Goal: Information Seeking & Learning: Learn about a topic

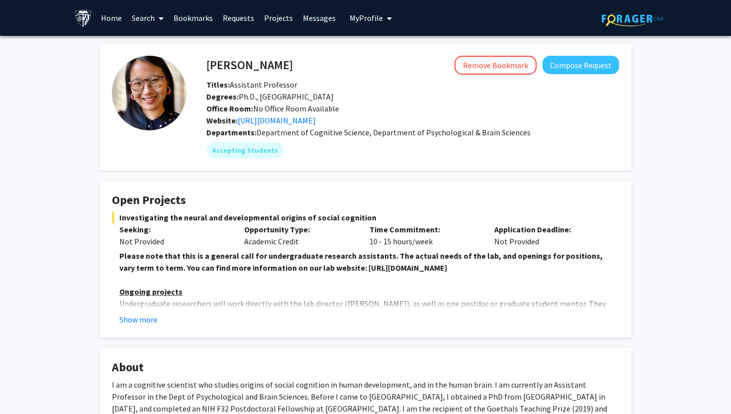
click at [190, 22] on link "Bookmarks" at bounding box center [193, 17] width 49 height 35
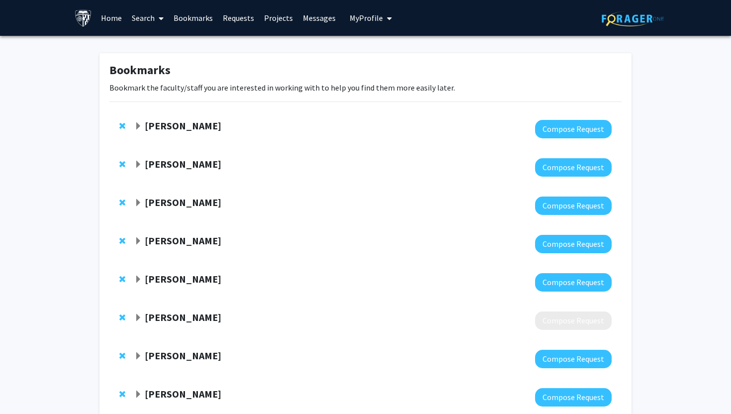
scroll to position [601, 0]
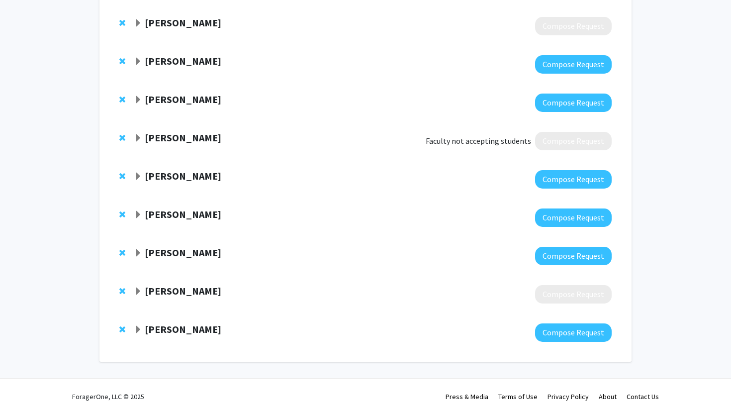
click at [138, 335] on div "[PERSON_NAME]" at bounding box center [241, 329] width 215 height 12
click at [134, 328] on span "Expand Xiaobo Mao Bookmark" at bounding box center [138, 330] width 8 height 8
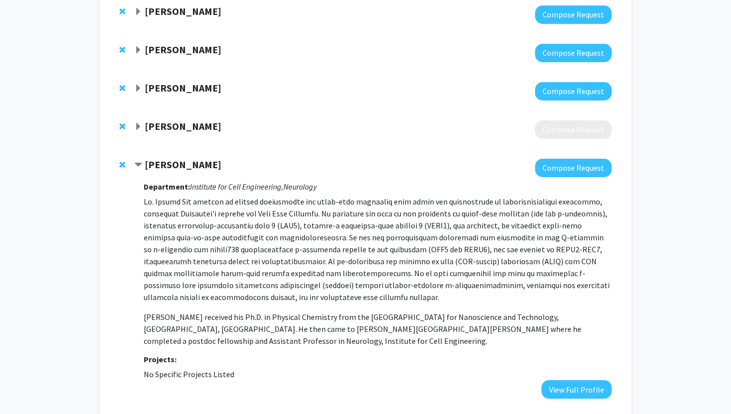
scroll to position [751, 0]
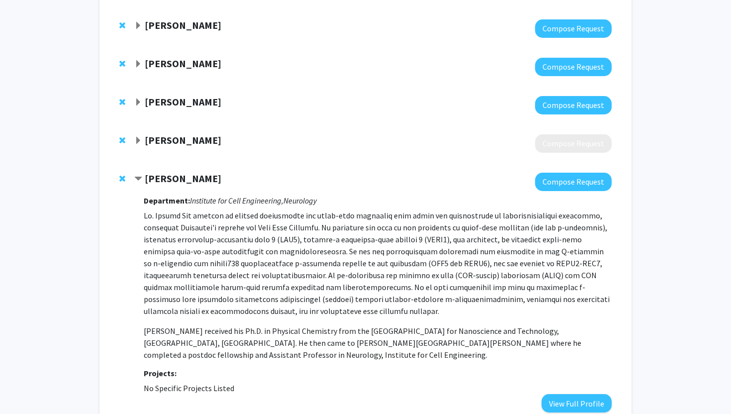
click at [136, 98] on span "Expand Emily Johnson Bookmark" at bounding box center [138, 102] width 8 height 8
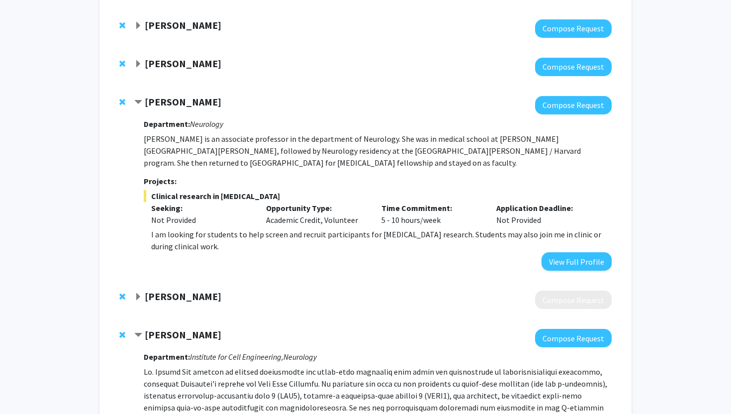
click at [135, 63] on span "Expand Cynthia Munro Bookmark" at bounding box center [138, 64] width 8 height 8
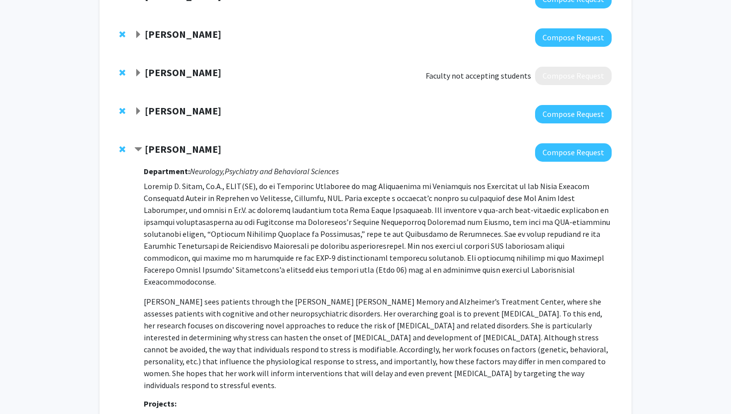
scroll to position [650, 0]
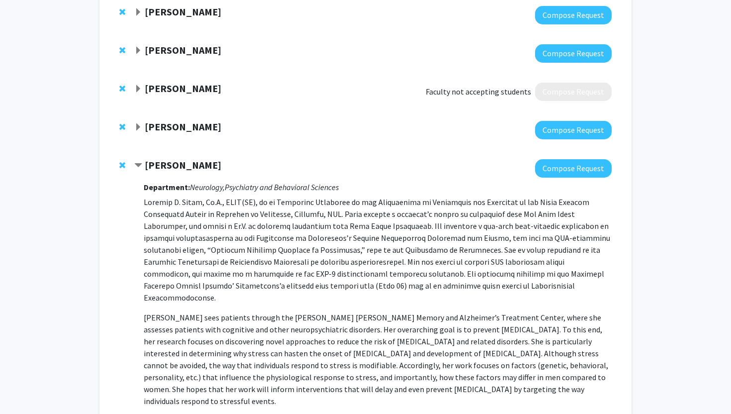
click at [141, 127] on span "Expand Atsushi Kamiya Bookmark" at bounding box center [138, 127] width 8 height 8
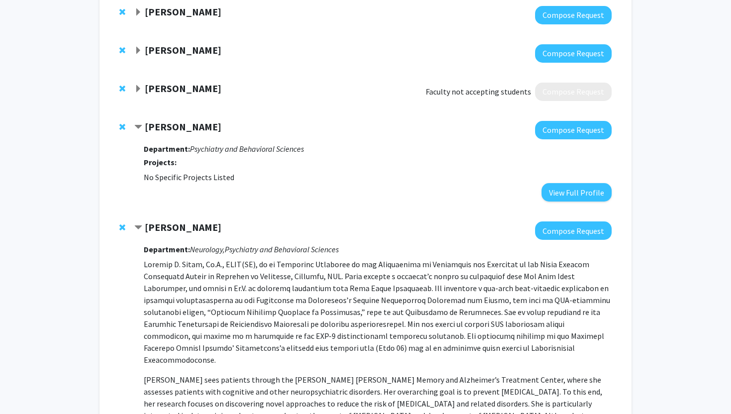
click at [139, 52] on span "Expand Antonio Graham Bookmark" at bounding box center [138, 51] width 8 height 8
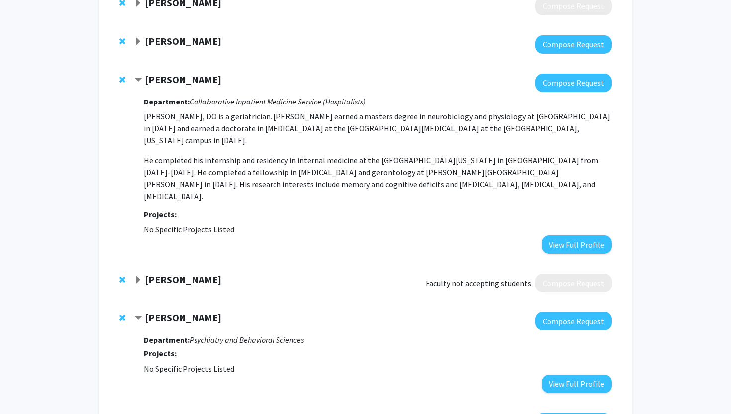
scroll to position [615, 0]
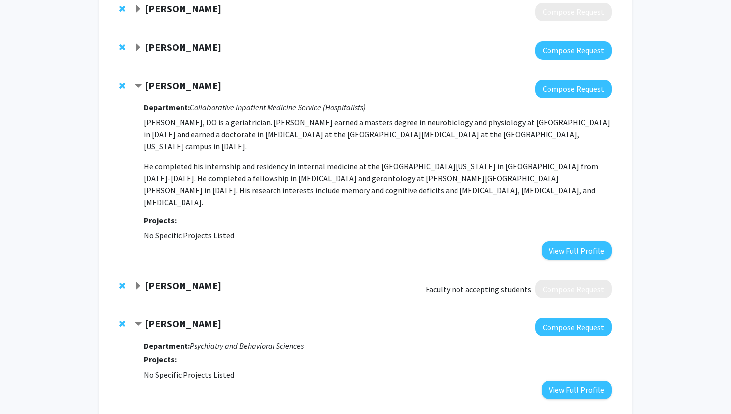
click at [137, 47] on span "Expand Praachi Tiwari Bookmark" at bounding box center [138, 48] width 8 height 8
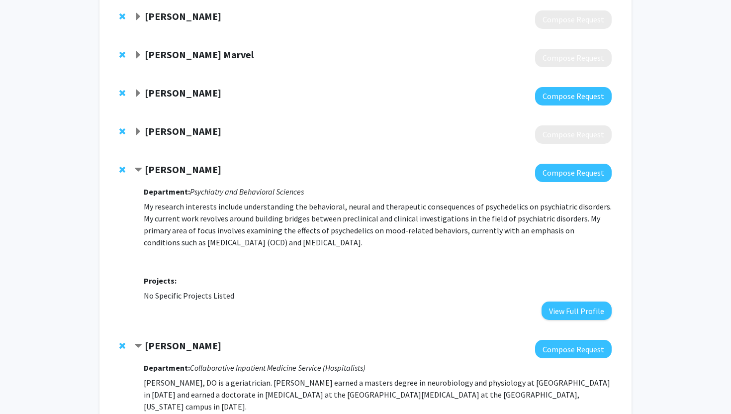
scroll to position [488, 0]
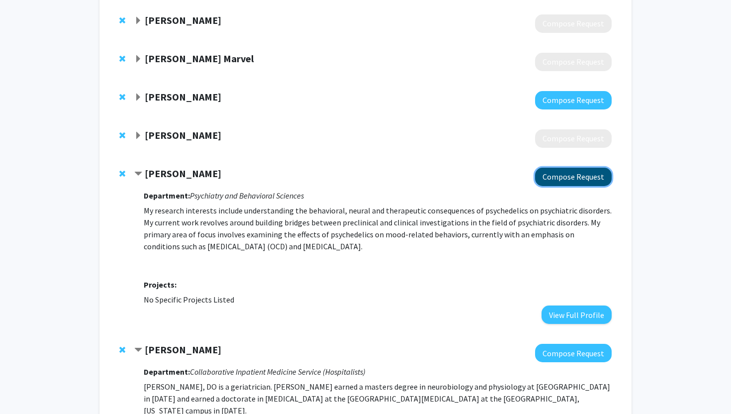
click at [591, 174] on button "Compose Request" at bounding box center [573, 177] width 77 height 18
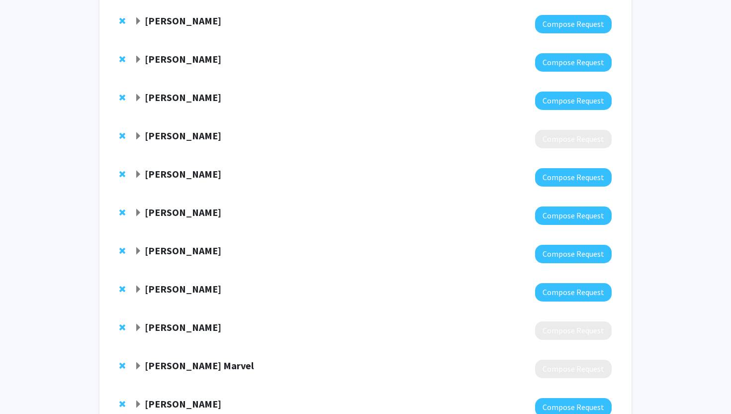
scroll to position [233, 0]
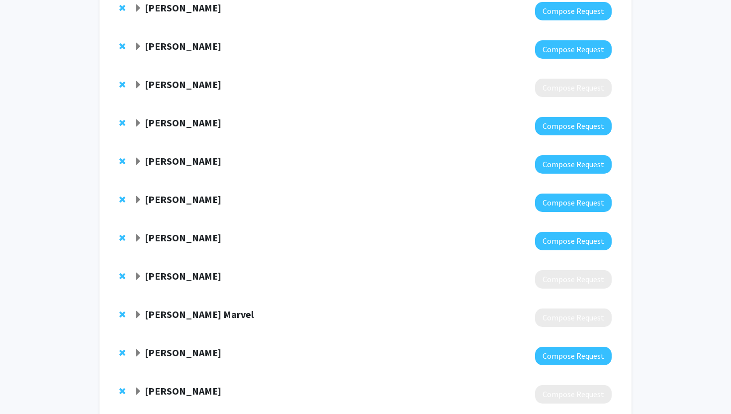
click at [135, 239] on span "Expand Junxin Li Bookmark" at bounding box center [138, 238] width 8 height 8
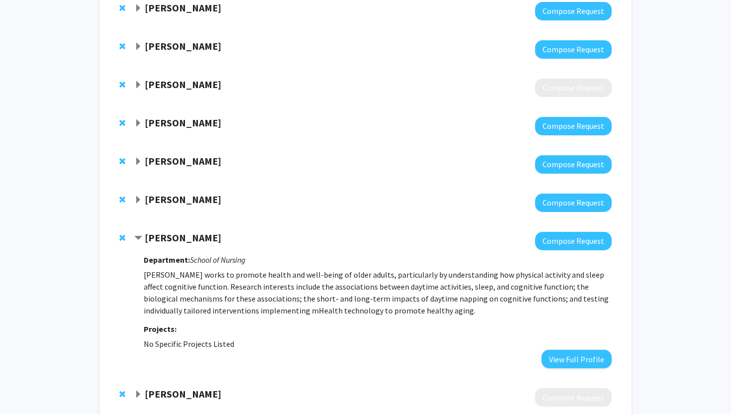
click at [142, 196] on span "Expand Anja Soldan Bookmark" at bounding box center [138, 200] width 8 height 8
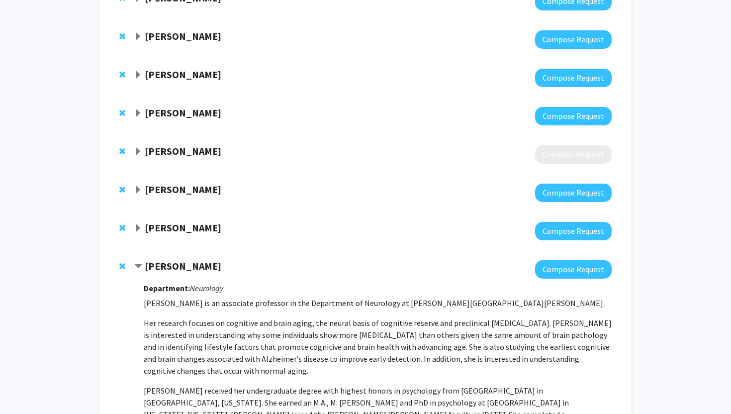
scroll to position [0, 0]
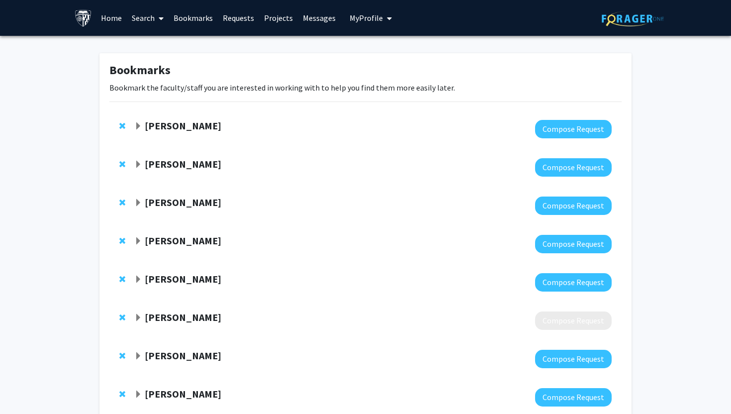
click at [156, 18] on span at bounding box center [159, 18] width 9 height 35
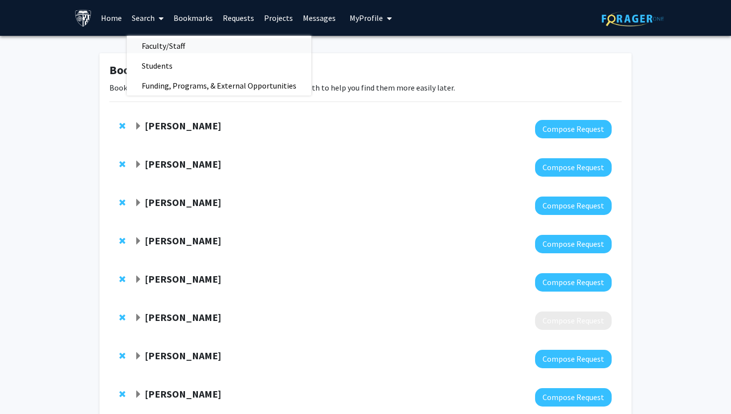
click at [174, 46] on span "Faculty/Staff" at bounding box center [163, 46] width 73 height 20
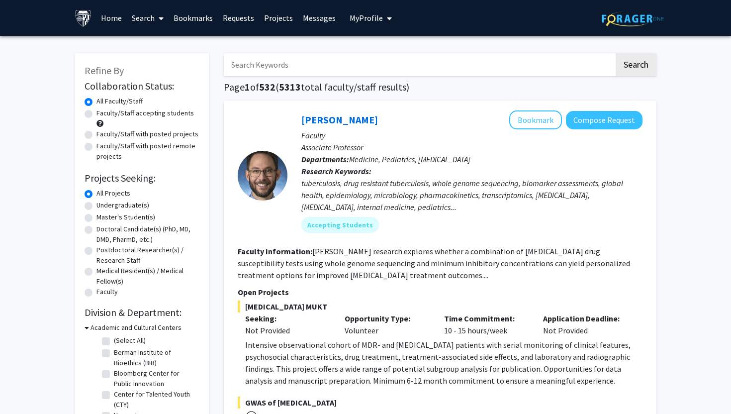
click at [276, 58] on input "Search Keywords" at bounding box center [419, 64] width 390 height 23
type input "psychedelics"
click at [616, 53] on button "Search" at bounding box center [636, 64] width 41 height 23
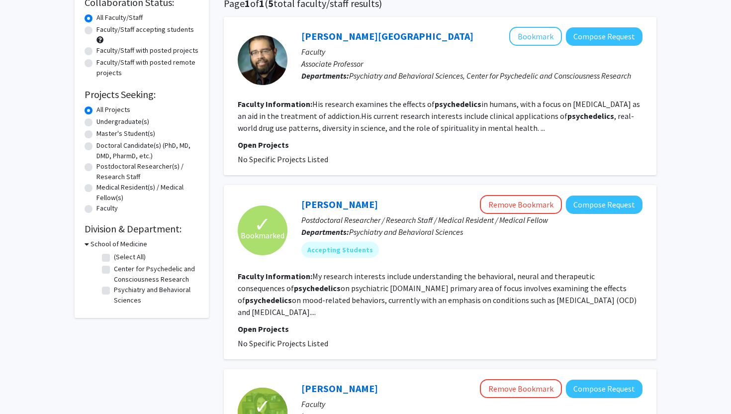
scroll to position [90, 0]
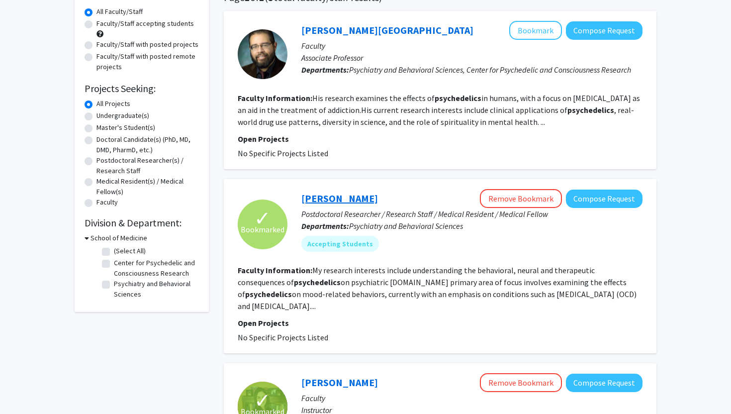
click at [334, 200] on link "[PERSON_NAME]" at bounding box center [339, 198] width 77 height 12
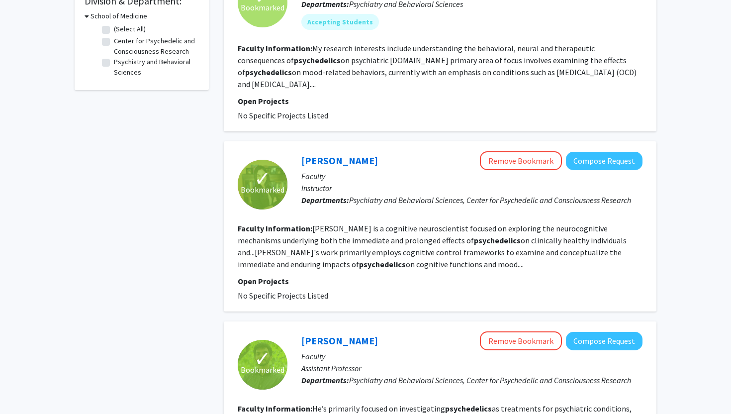
scroll to position [314, 0]
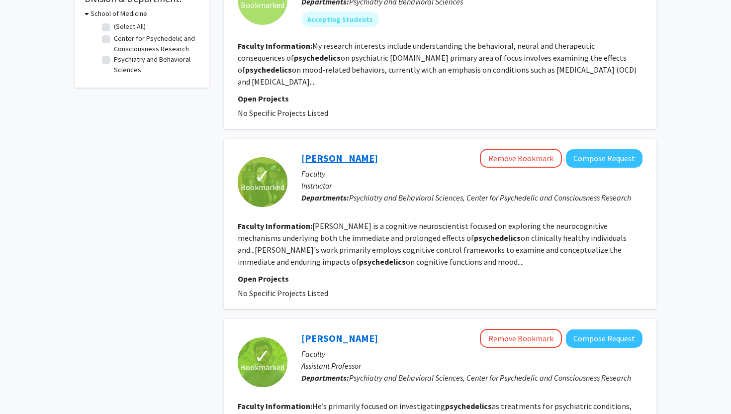
click at [338, 156] on link "[PERSON_NAME]" at bounding box center [339, 158] width 77 height 12
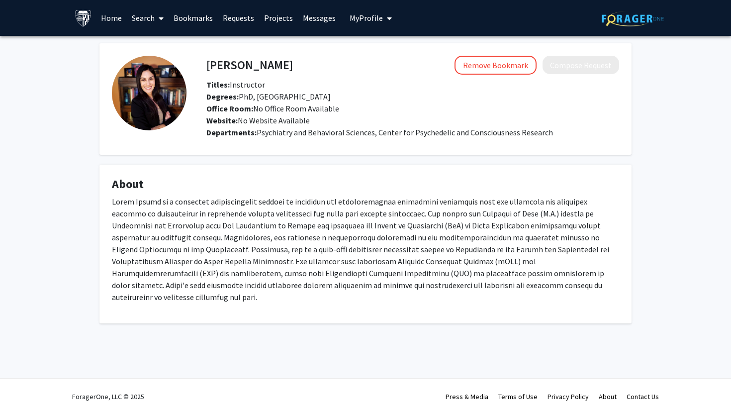
click at [278, 286] on p at bounding box center [365, 248] width 507 height 107
drag, startPoint x: 308, startPoint y: 285, endPoint x: 506, endPoint y: 290, distance: 198.5
click at [506, 290] on p at bounding box center [365, 248] width 507 height 107
click at [186, 17] on link "Bookmarks" at bounding box center [193, 17] width 49 height 35
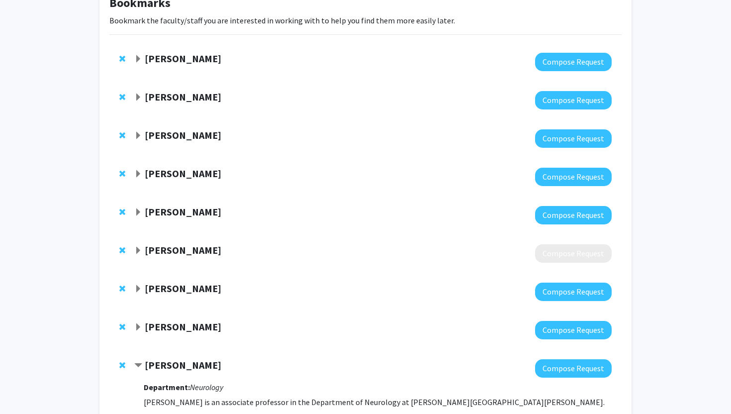
scroll to position [125, 0]
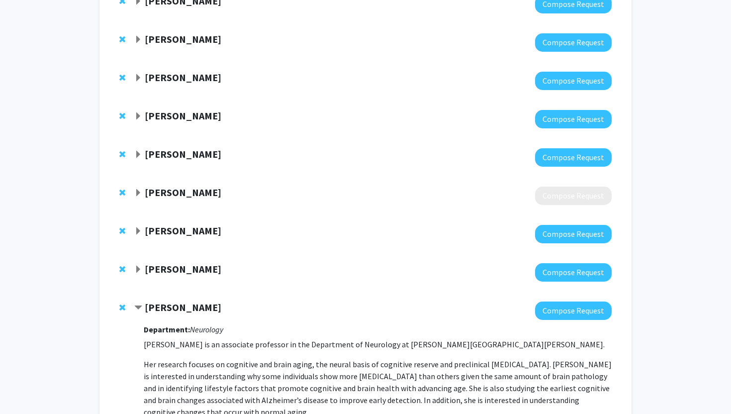
click at [140, 155] on span "Expand Karen Fleming Bookmark" at bounding box center [138, 155] width 8 height 8
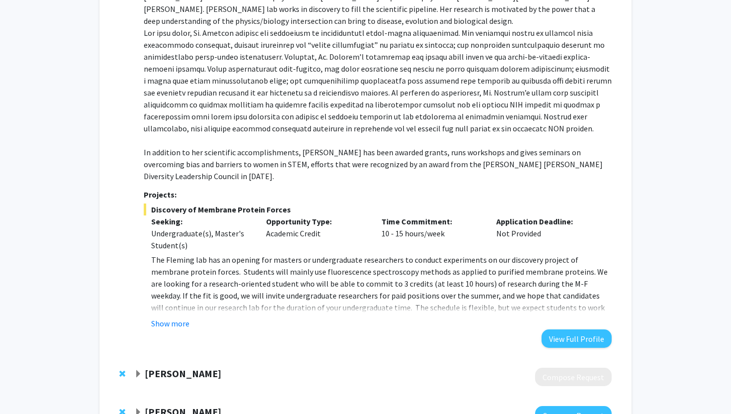
scroll to position [319, 0]
click at [575, 329] on button "View Full Profile" at bounding box center [577, 338] width 70 height 18
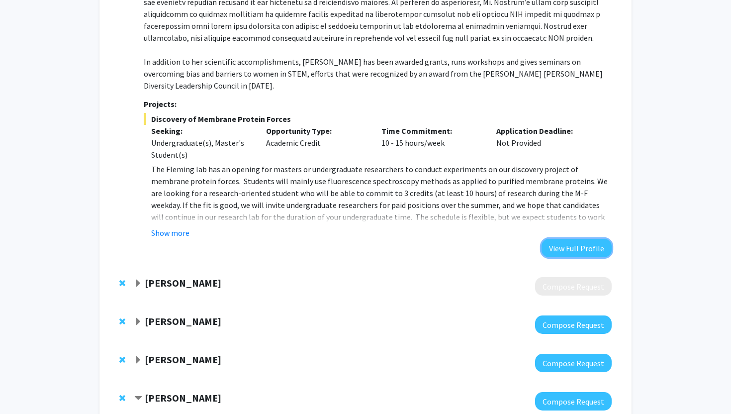
scroll to position [472, 0]
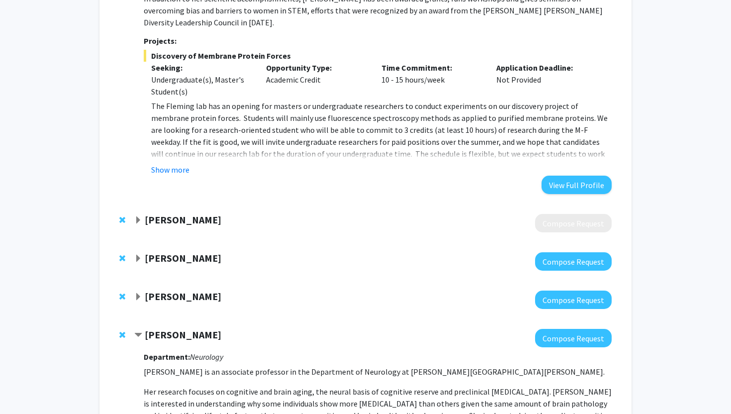
click at [138, 216] on span "Expand Kim Reynolds Bookmark" at bounding box center [138, 220] width 8 height 8
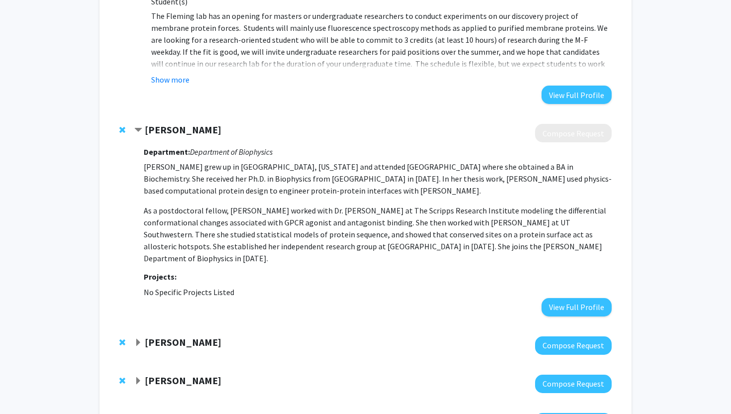
scroll to position [563, 0]
click at [584, 297] on button "View Full Profile" at bounding box center [577, 306] width 70 height 18
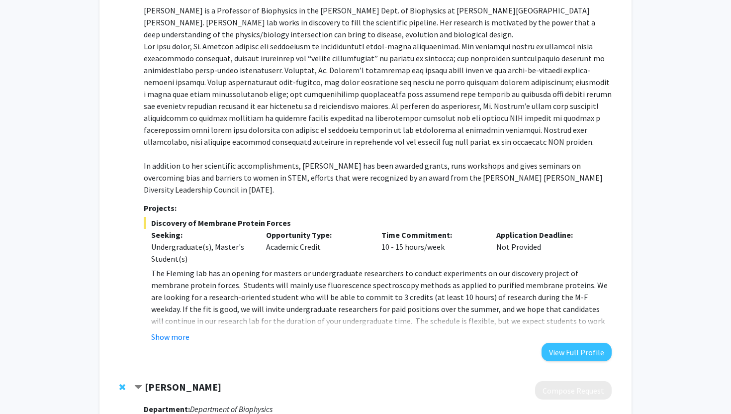
scroll to position [0, 0]
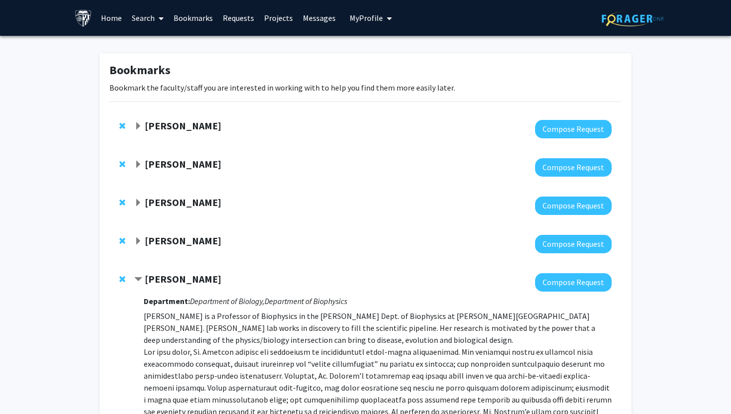
click at [142, 278] on span "Contract Karen Fleming Bookmark" at bounding box center [138, 280] width 8 height 8
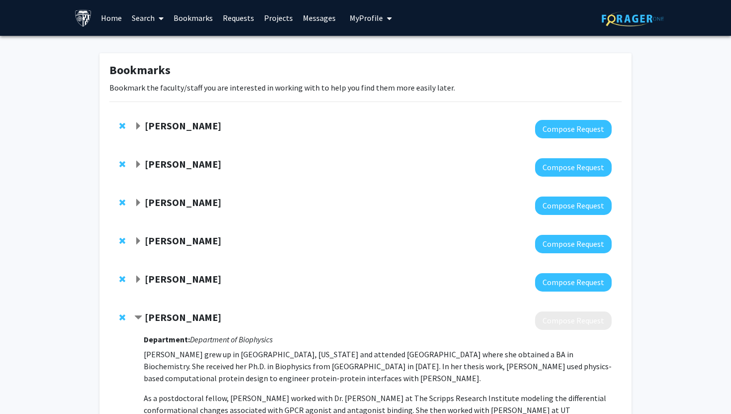
click at [136, 322] on div "[PERSON_NAME]" at bounding box center [241, 317] width 215 height 12
click at [137, 321] on span "Contract Kim Reynolds Bookmark" at bounding box center [138, 318] width 8 height 8
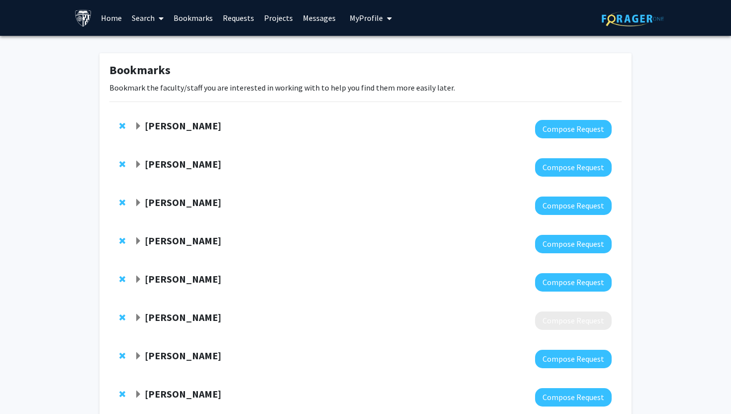
click at [145, 158] on strong "[PERSON_NAME]" at bounding box center [183, 164] width 77 height 12
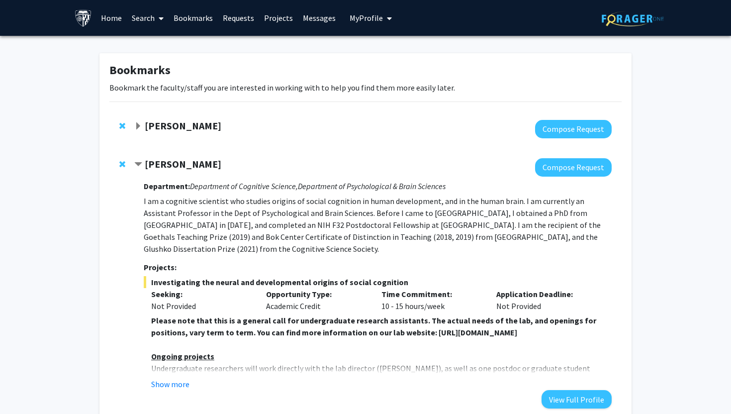
click at [145, 158] on strong "[PERSON_NAME]" at bounding box center [183, 164] width 77 height 12
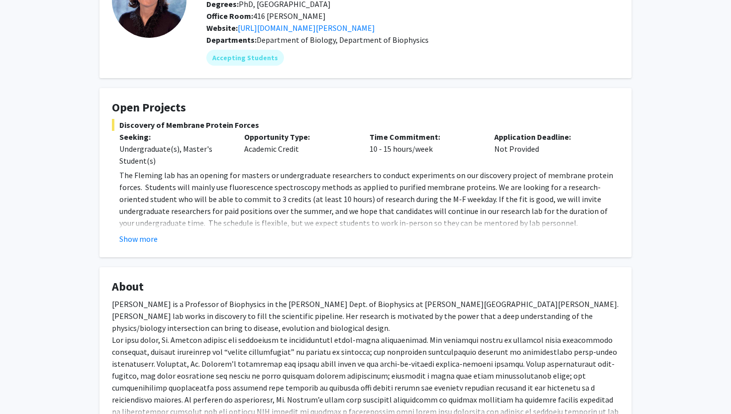
scroll to position [94, 0]
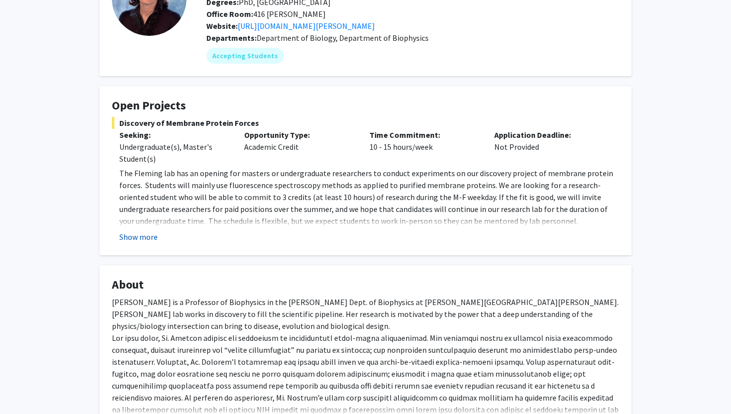
click at [132, 235] on button "Show more" at bounding box center [138, 237] width 38 height 12
